Goal: Check status: Check status

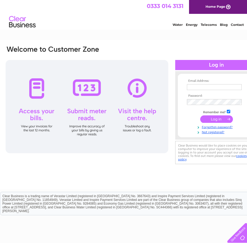
type input "[EMAIL_ADDRESS][DOMAIN_NAME]"
click at [214, 120] on input "submit" at bounding box center [217, 118] width 33 height 7
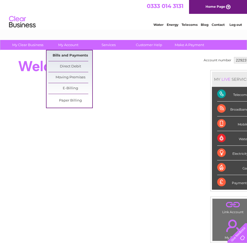
click at [65, 55] on link "Bills and Payments" at bounding box center [70, 55] width 44 height 11
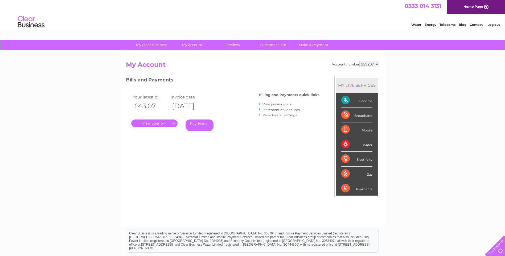
click at [151, 124] on link "." at bounding box center [154, 124] width 46 height 8
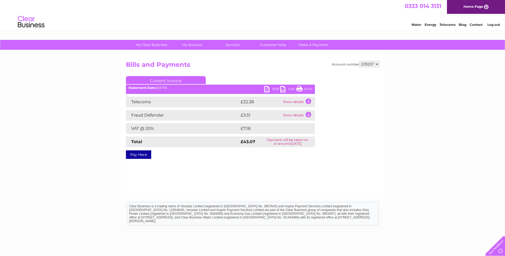
click at [269, 88] on link "PDF" at bounding box center [272, 90] width 16 height 8
